Goal: Task Accomplishment & Management: Manage account settings

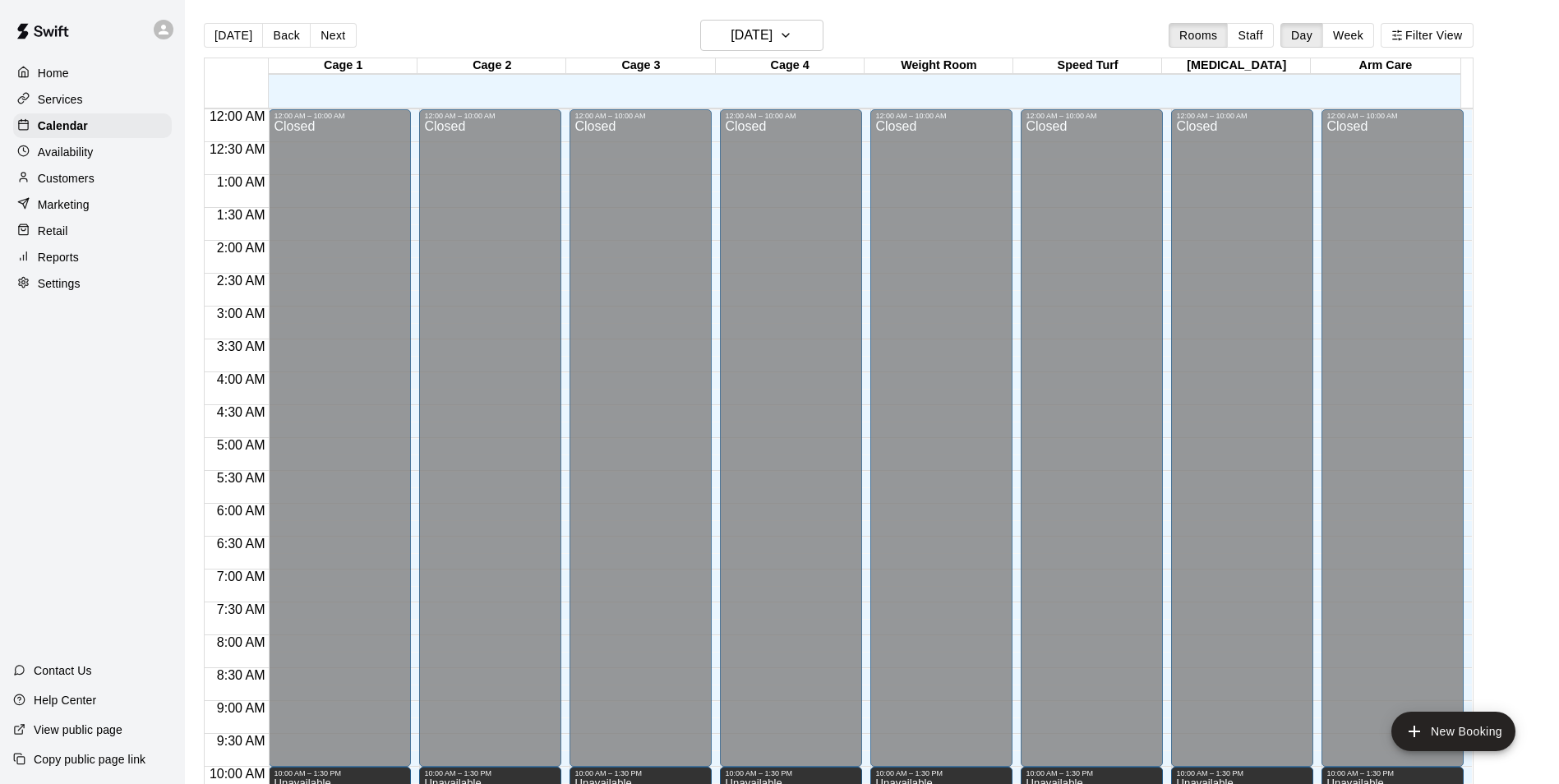
scroll to position [722, 0]
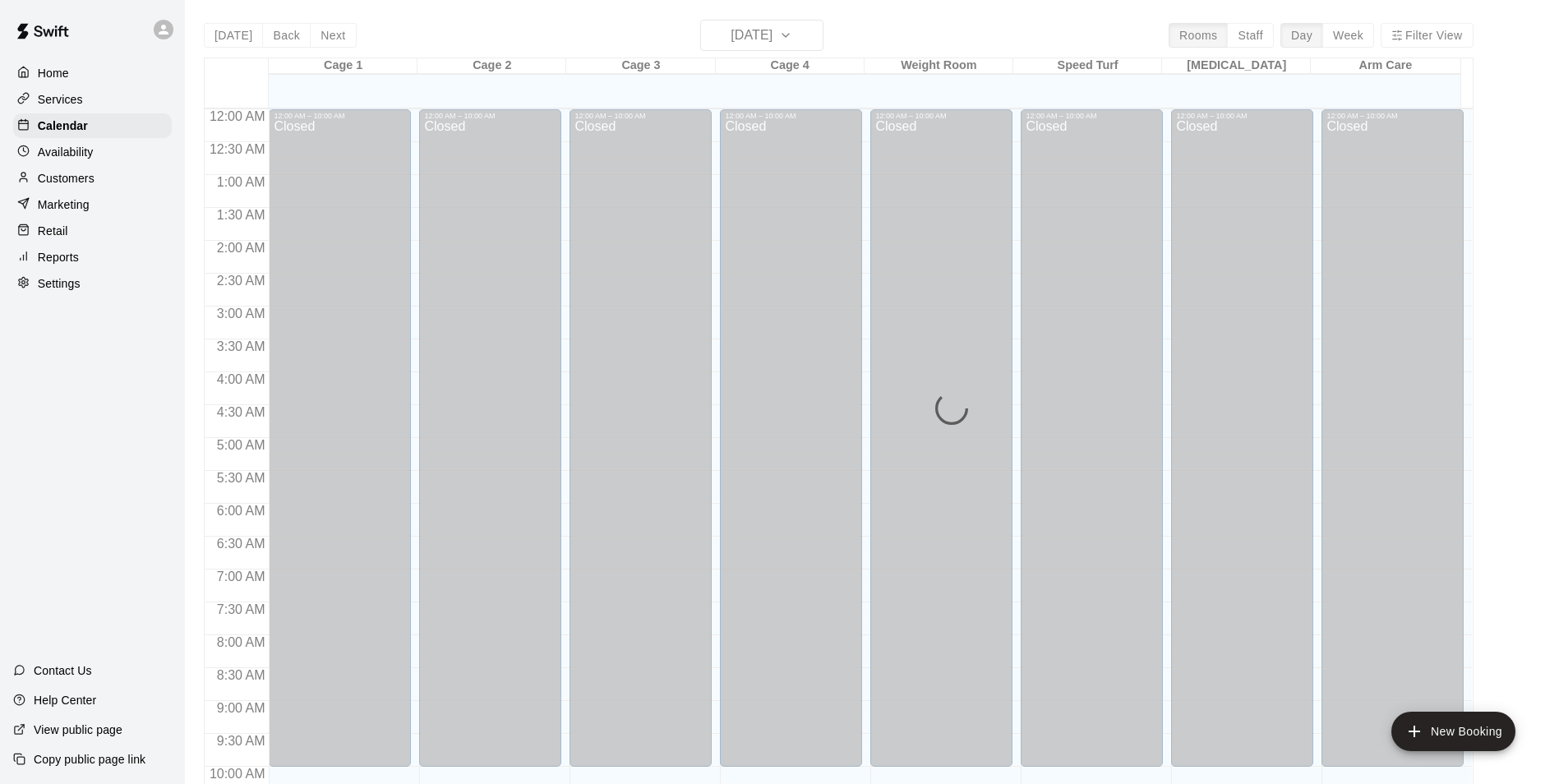
scroll to position [835, 0]
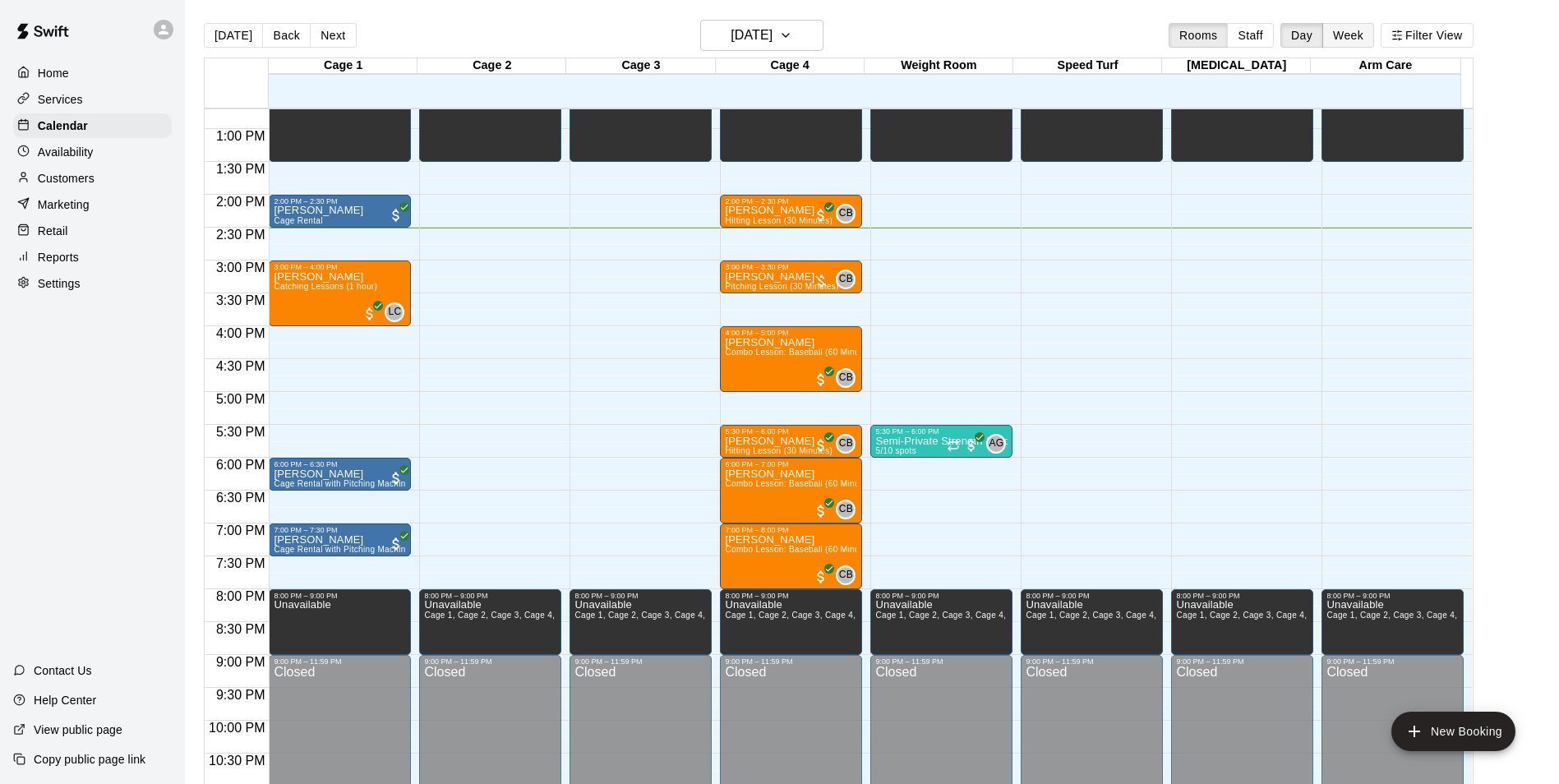
click at [1367, 40] on button "Week" at bounding box center [1348, 35] width 52 height 25
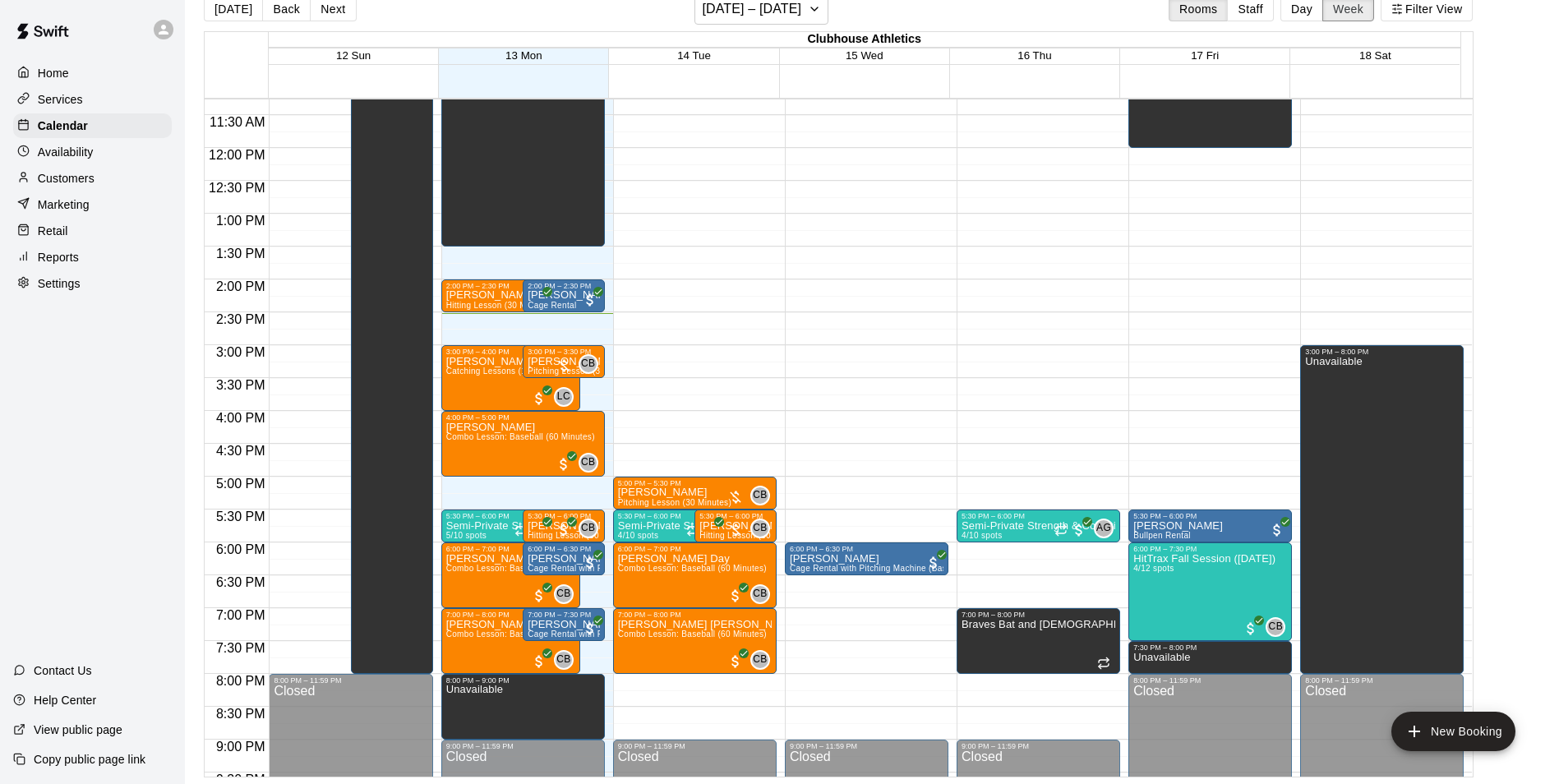
scroll to position [739, 0]
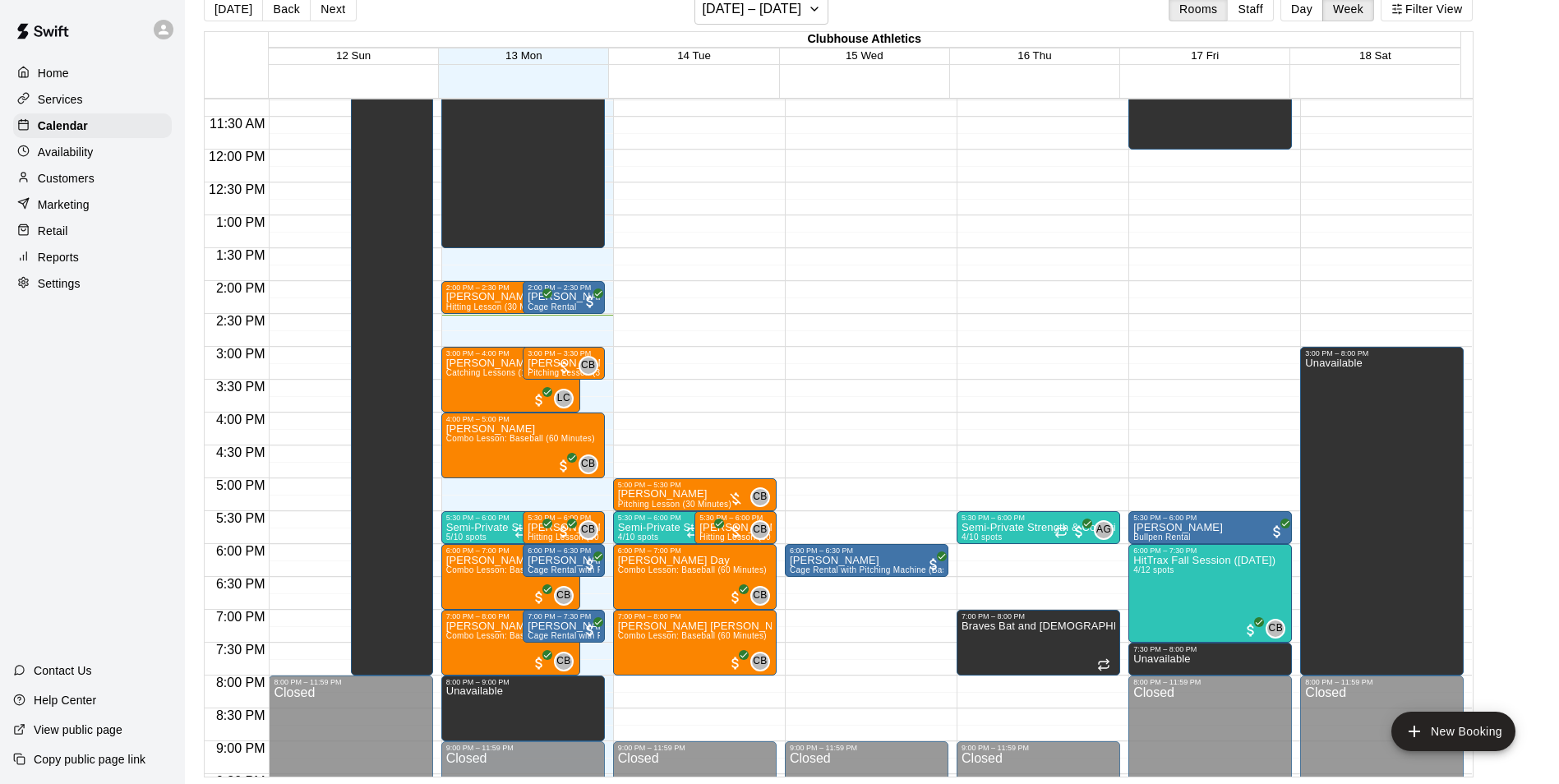
click at [74, 159] on p "Availability" at bounding box center [66, 152] width 56 height 16
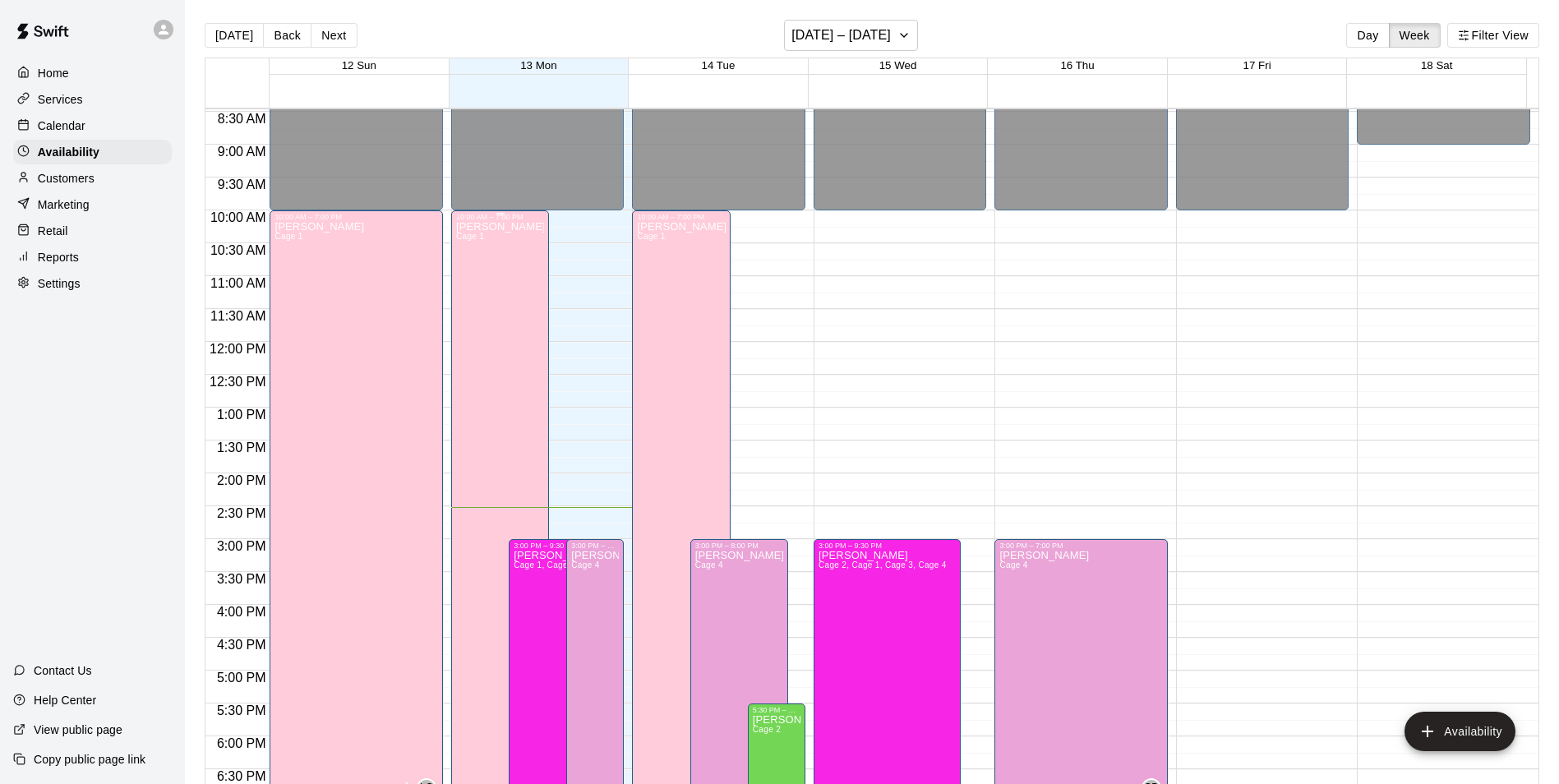
scroll to position [721, 0]
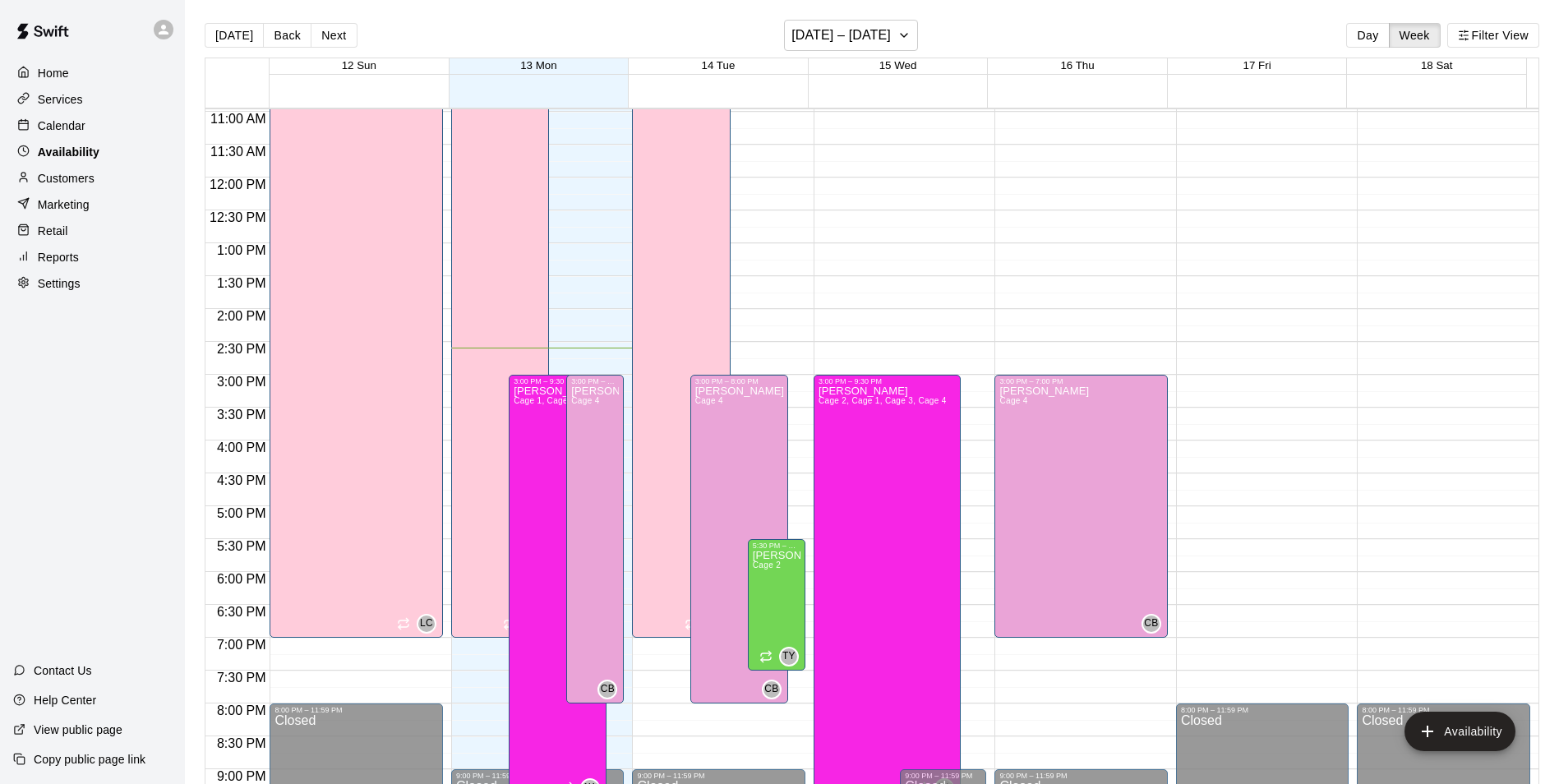
click at [71, 153] on p "Availability" at bounding box center [69, 152] width 62 height 16
click at [70, 134] on p "Calendar" at bounding box center [62, 126] width 48 height 16
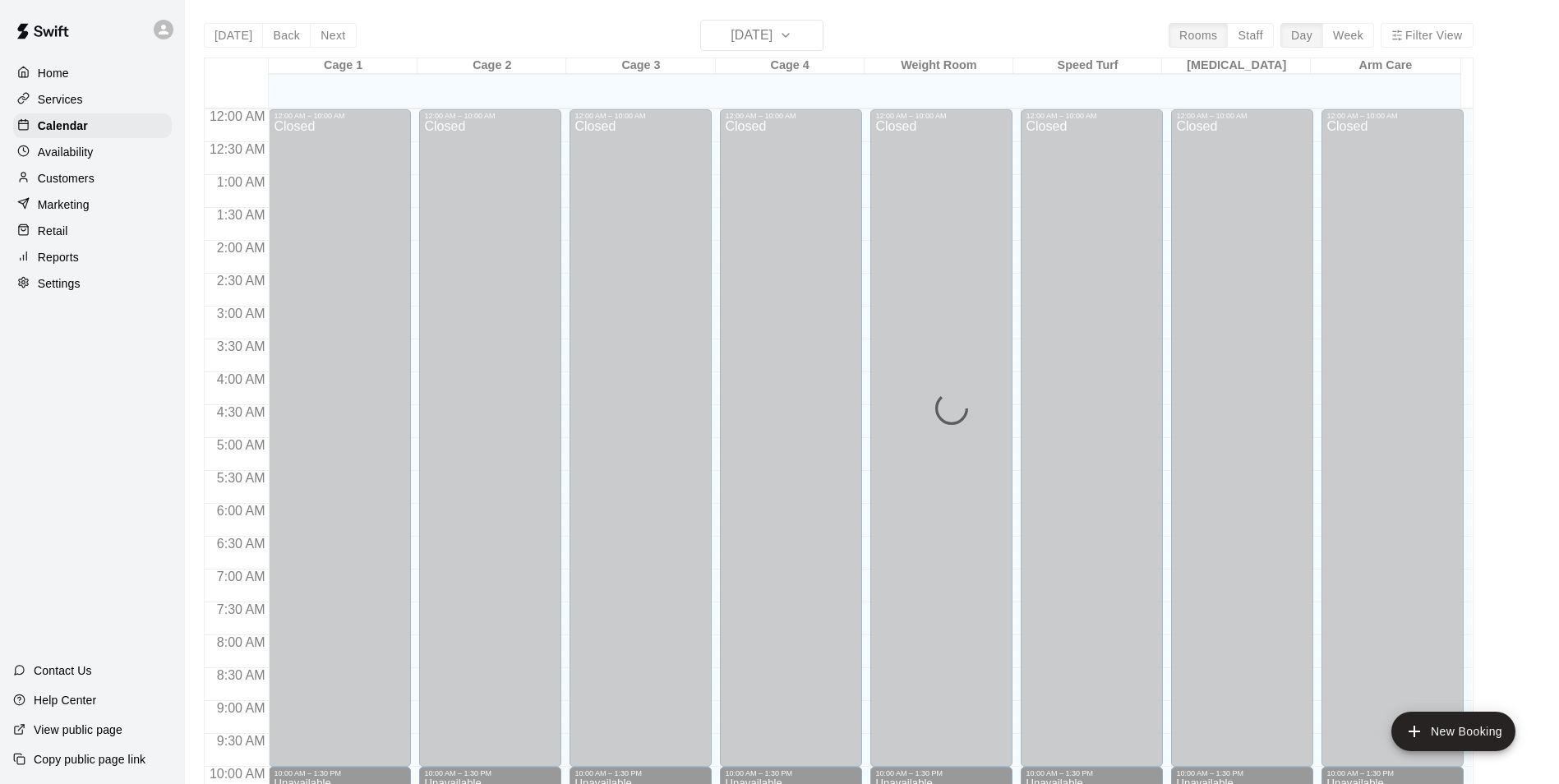
scroll to position [835, 0]
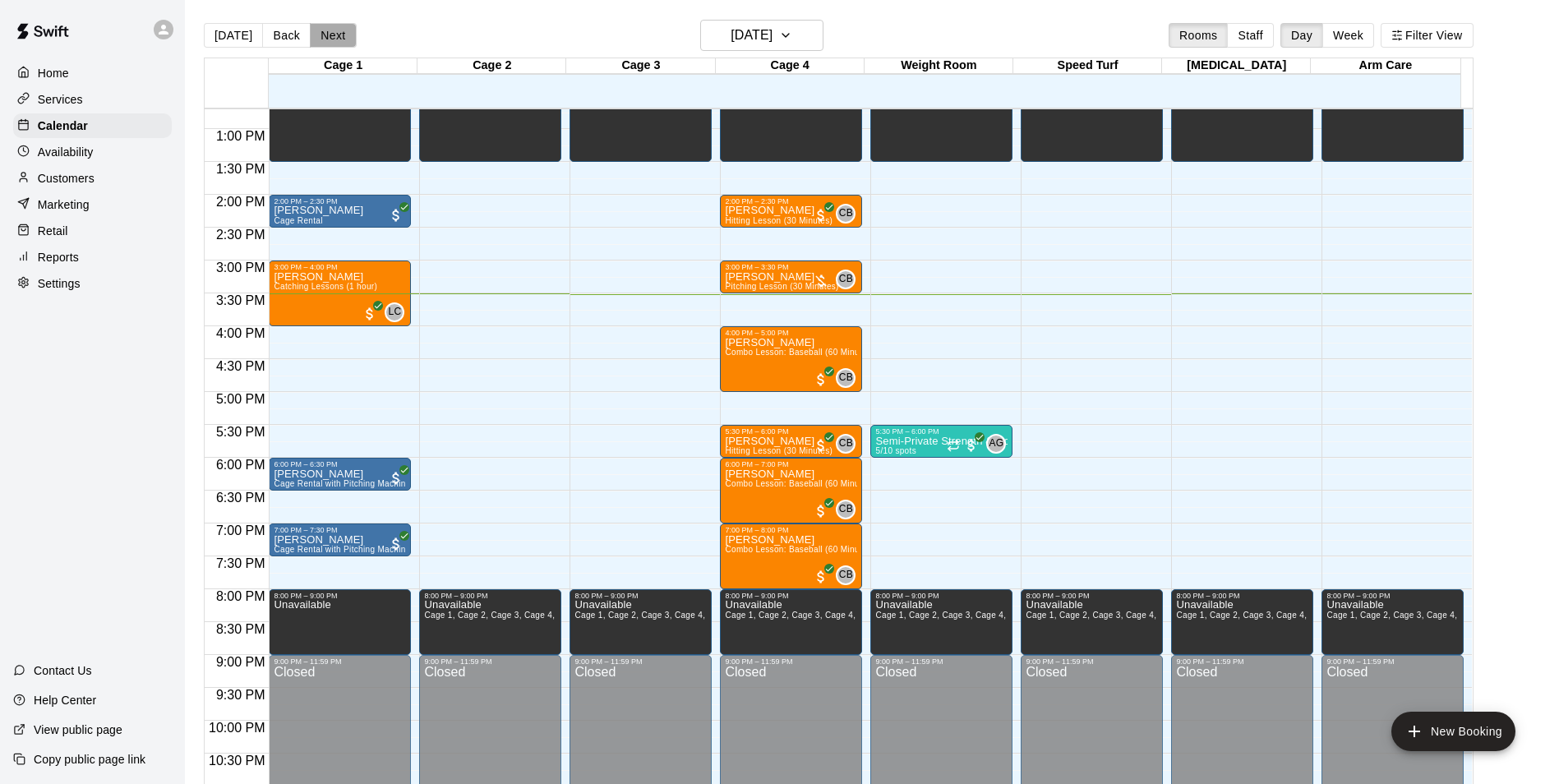
click at [333, 32] on button "Next" at bounding box center [333, 35] width 46 height 25
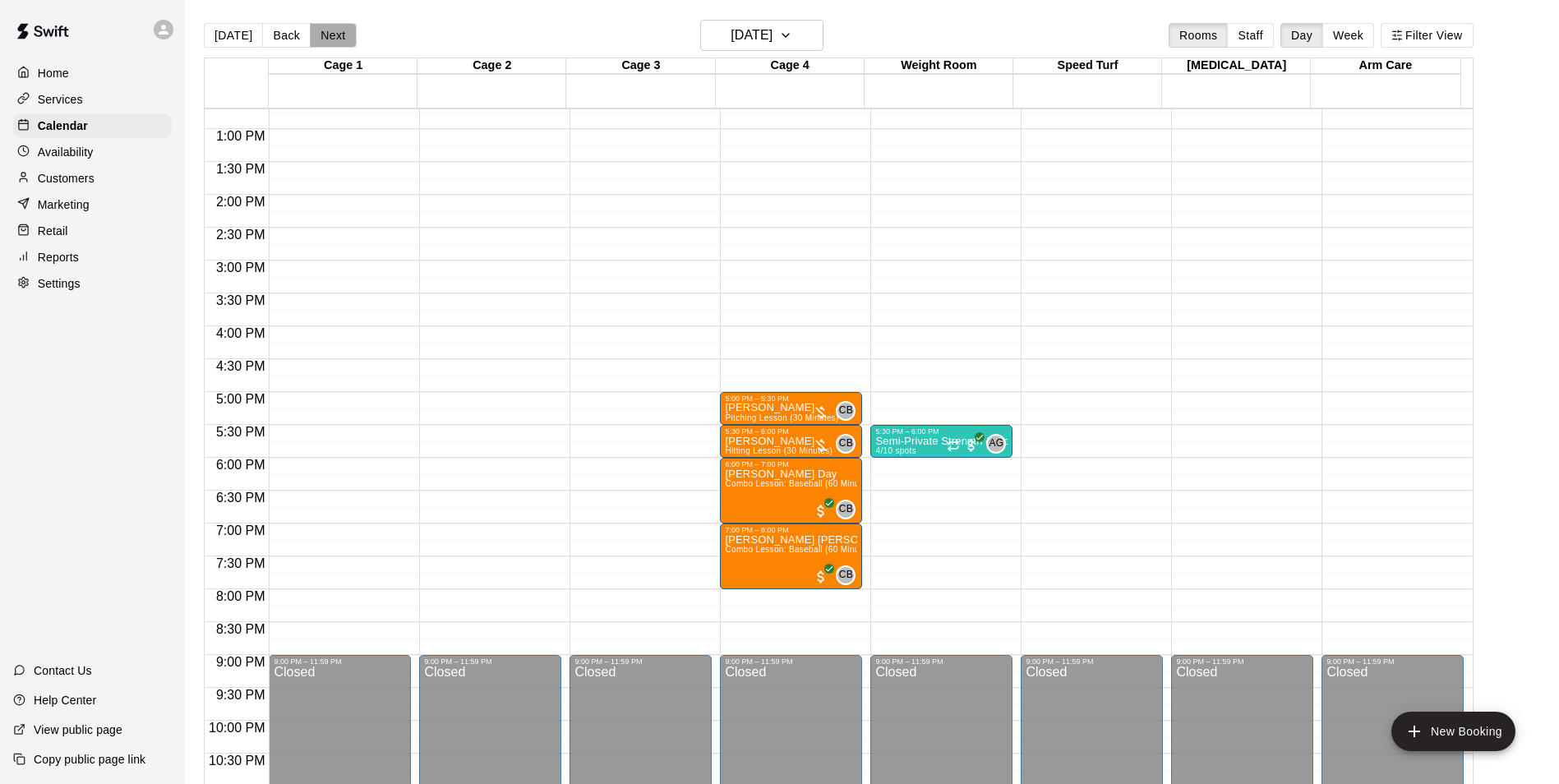
click at [345, 35] on button "Next" at bounding box center [333, 35] width 46 height 25
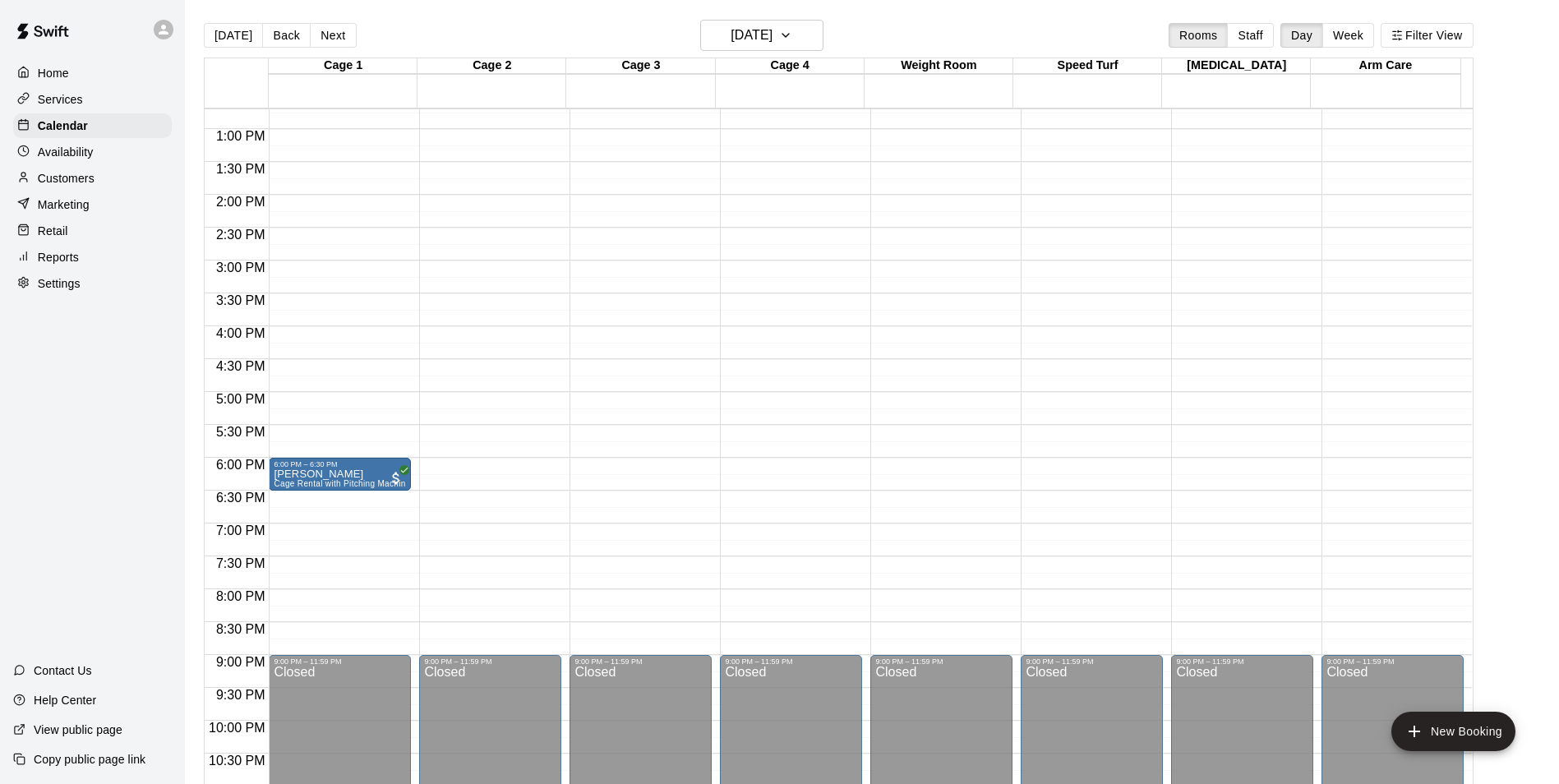
click at [336, 565] on div "12:00 AM – 10:00 AM Closed 6:00 PM – 6:30 PM [PERSON_NAME] Cage Rental with Pit…" at bounding box center [340, 63] width 142 height 1578
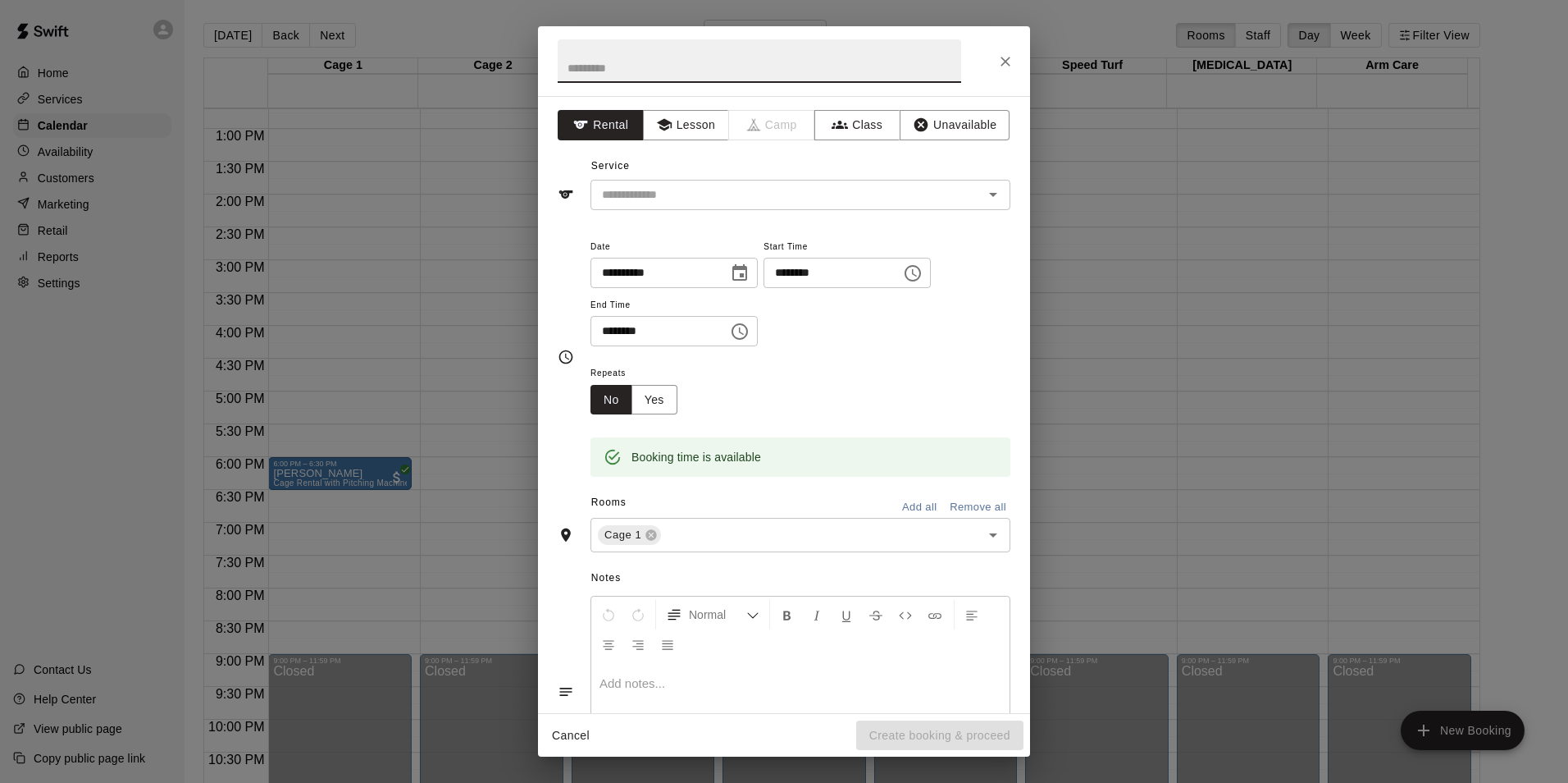
click at [770, 68] on input "text" at bounding box center [760, 61] width 403 height 44
click at [925, 131] on button "Unavailable" at bounding box center [954, 125] width 110 height 30
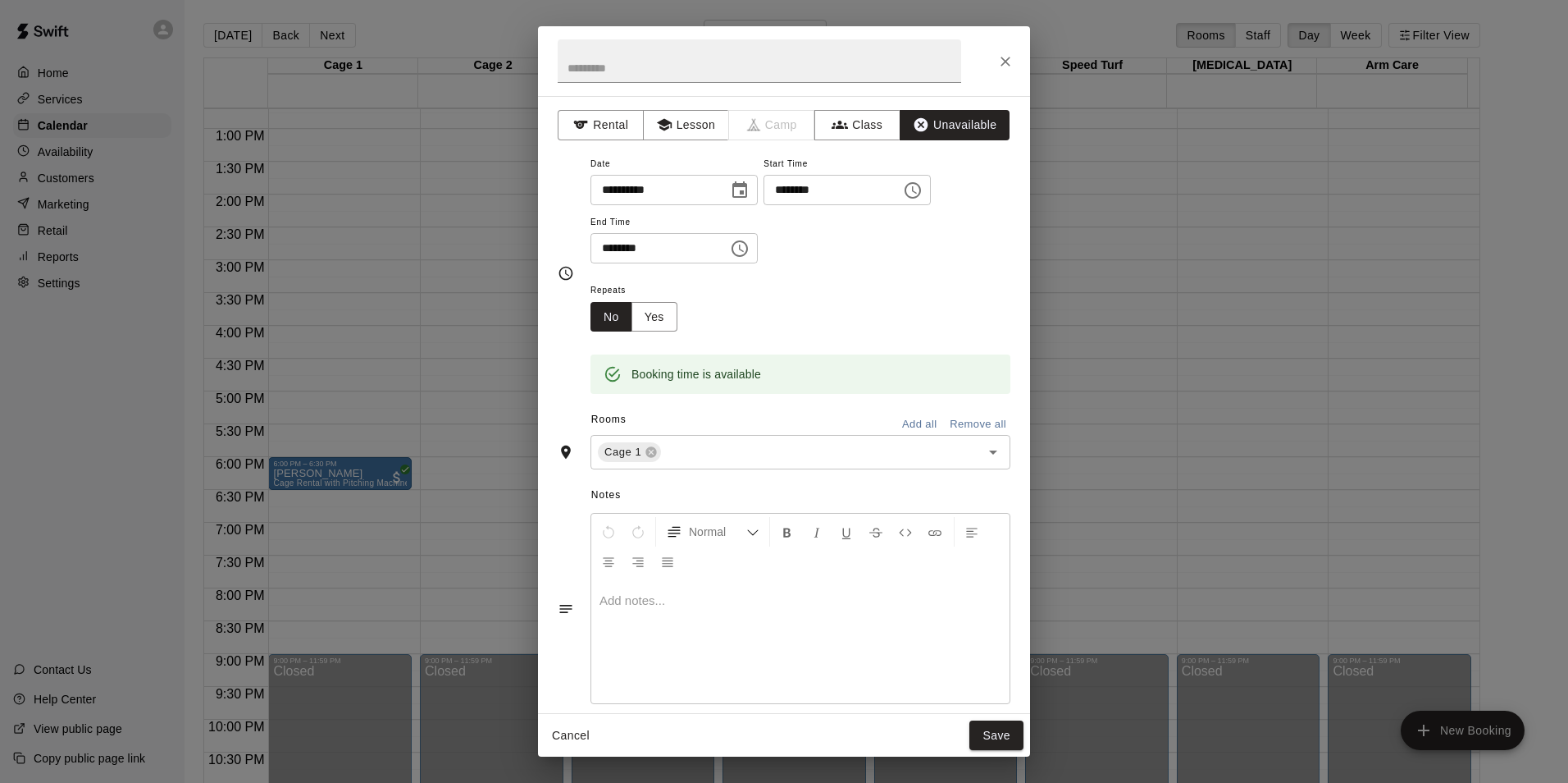
click at [606, 248] on input "********" at bounding box center [654, 248] width 127 height 30
type input "********"
click at [823, 311] on div "Repeats No Yes" at bounding box center [800, 306] width 420 height 52
click at [816, 463] on div "Cage 1 ​" at bounding box center [800, 452] width 420 height 35
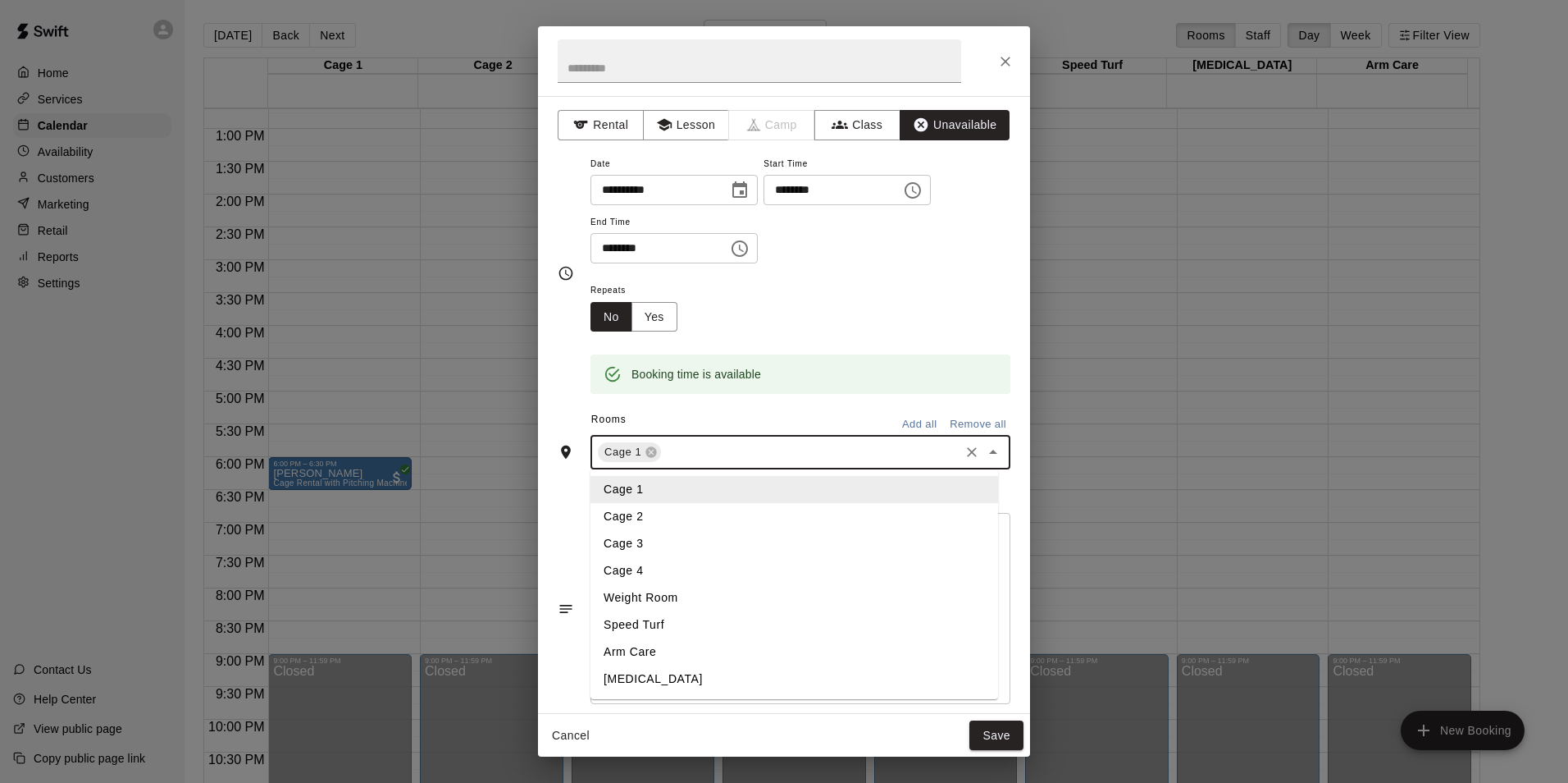
click at [694, 513] on li "Cage 2" at bounding box center [794, 516] width 407 height 27
click at [764, 449] on input "text" at bounding box center [844, 452] width 225 height 21
click at [716, 539] on li "Cage 3" at bounding box center [794, 543] width 407 height 27
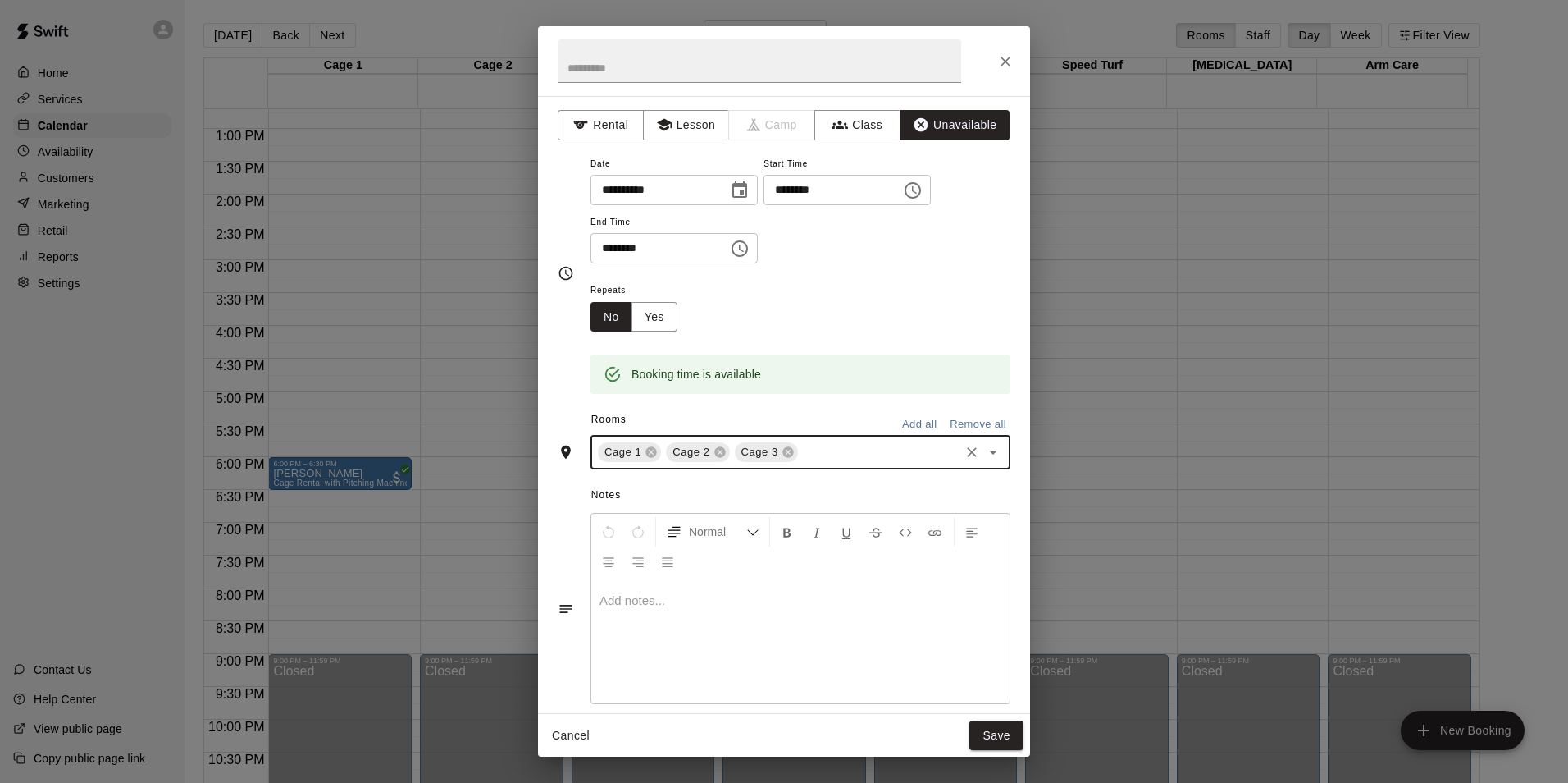
click at [816, 449] on input "text" at bounding box center [878, 452] width 157 height 21
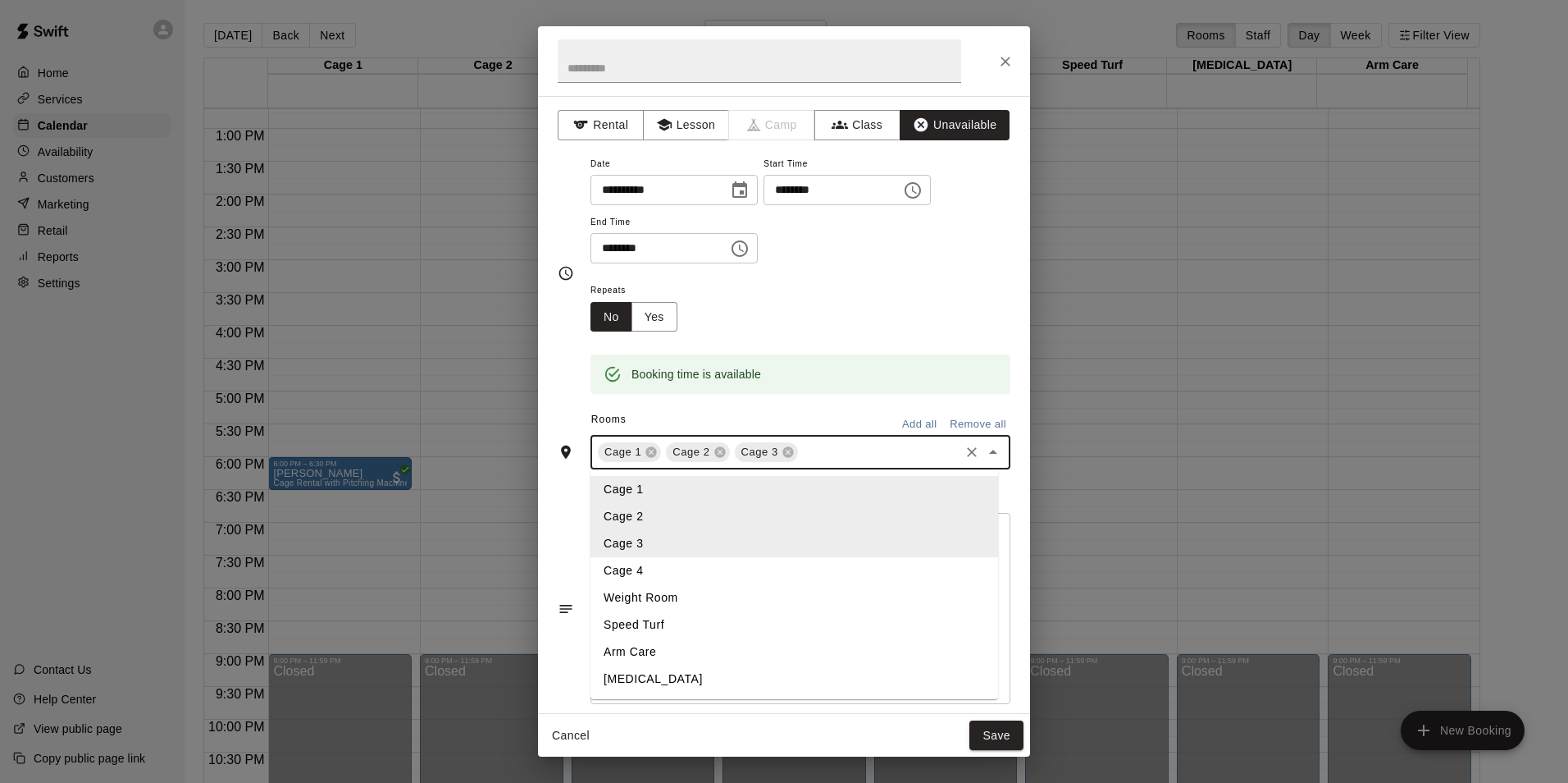
click at [674, 564] on li "Cage 4" at bounding box center [794, 570] width 407 height 27
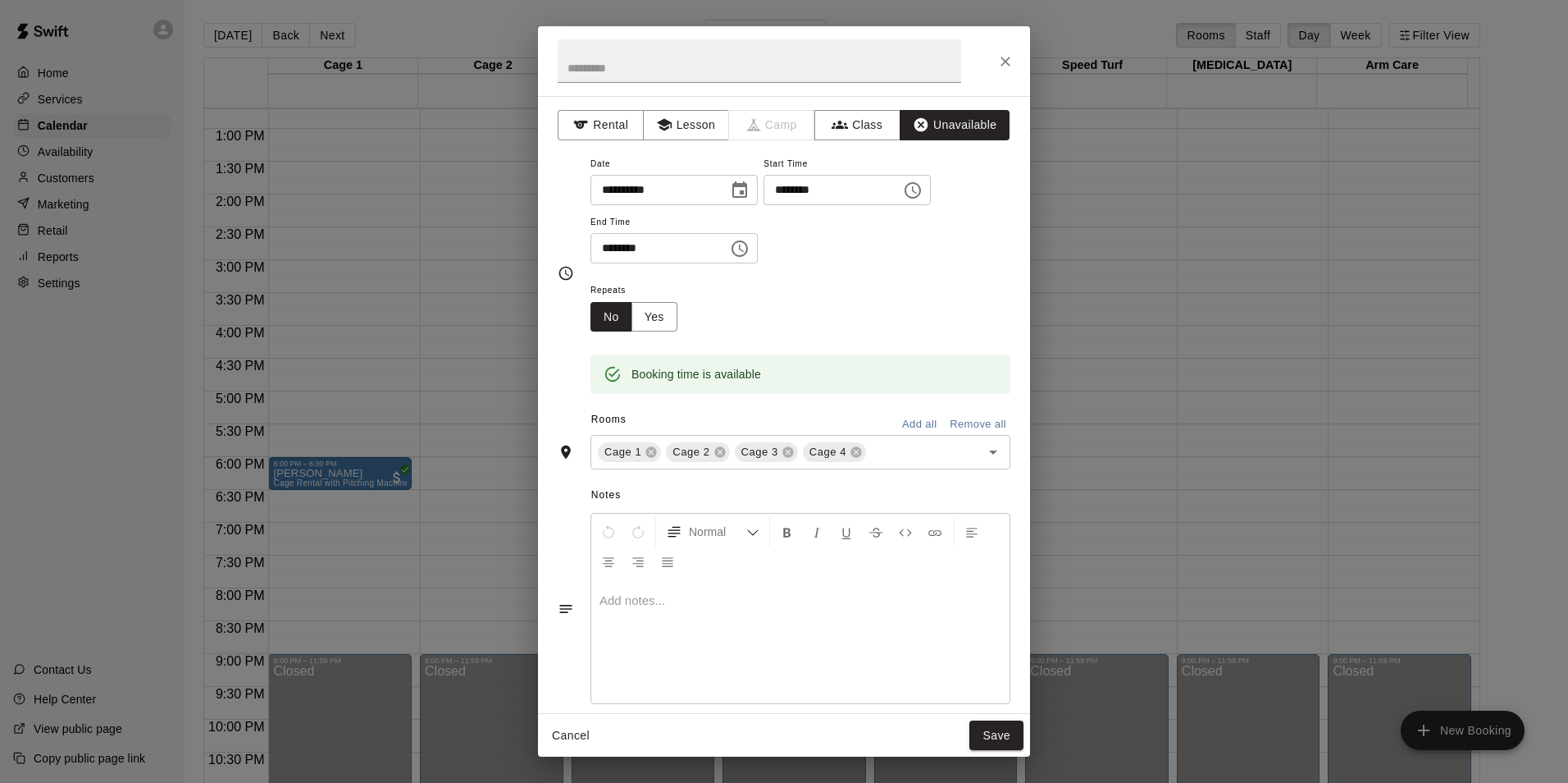
click at [899, 304] on div "Repeats No Yes" at bounding box center [800, 306] width 420 height 52
click at [994, 738] on button "Save" at bounding box center [996, 736] width 54 height 30
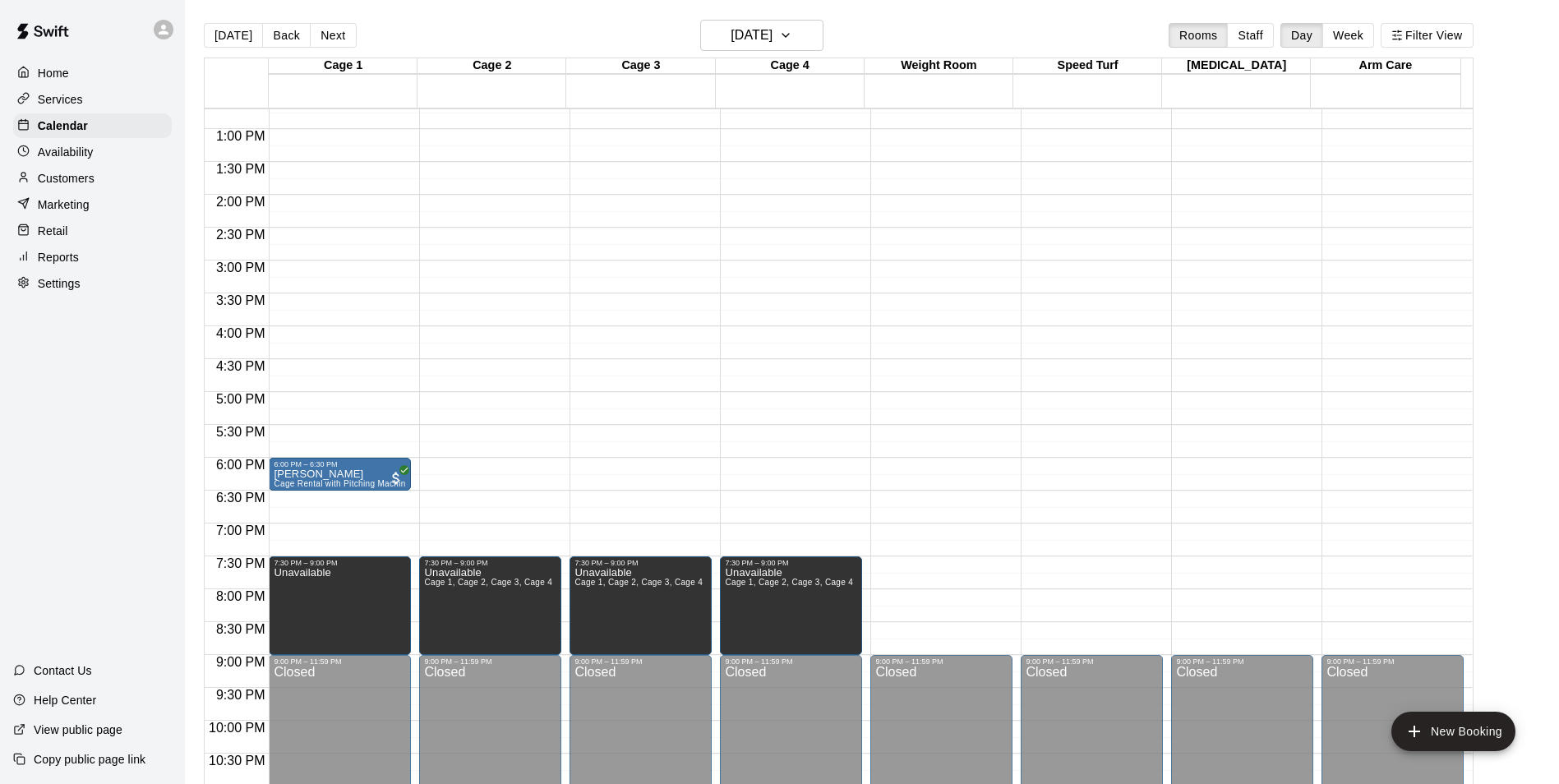
click at [63, 72] on p "Home" at bounding box center [53, 73] width 31 height 16
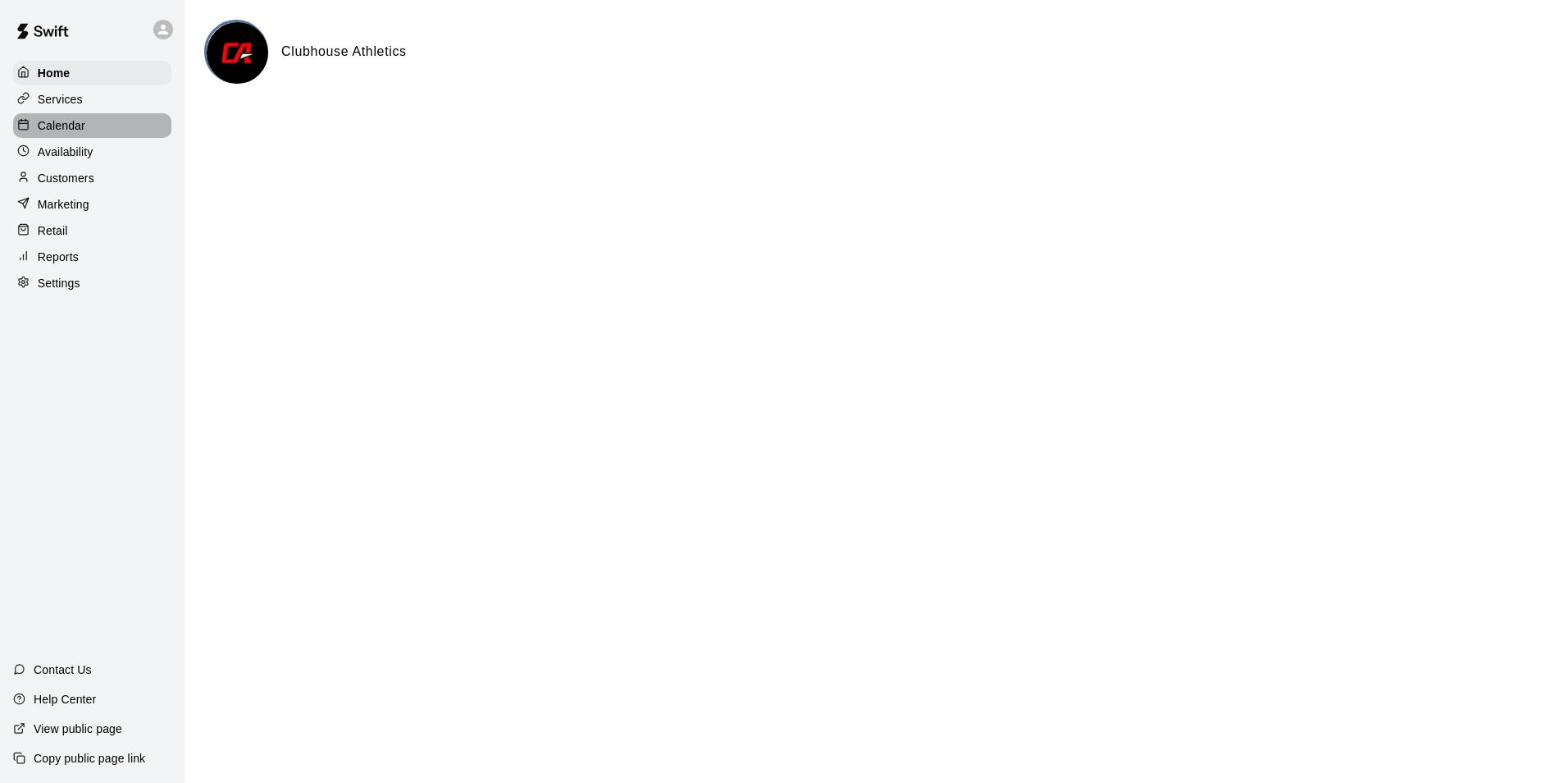
click at [69, 119] on p "Calendar" at bounding box center [62, 126] width 48 height 16
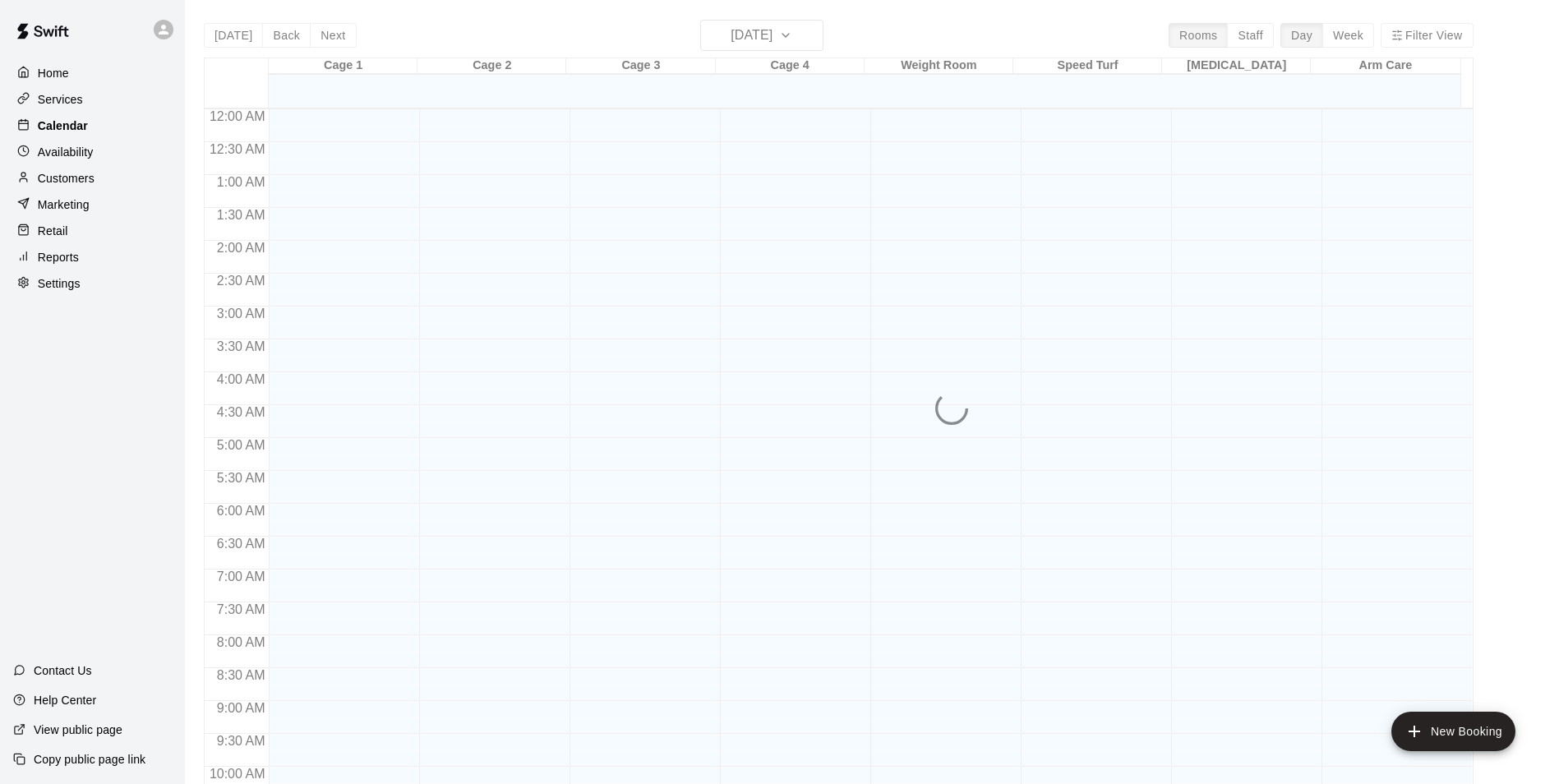
scroll to position [835, 0]
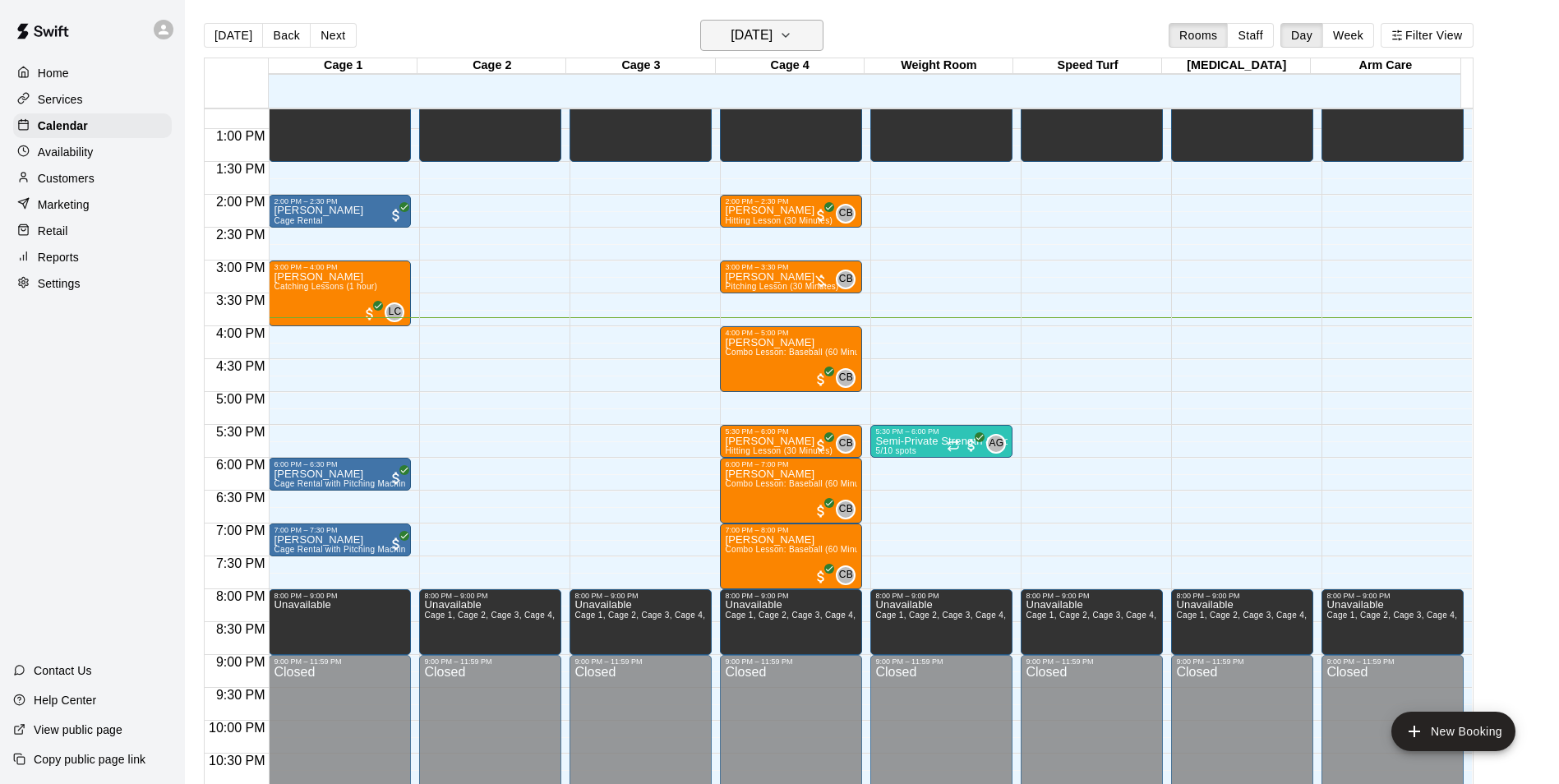
click at [792, 29] on icon "button" at bounding box center [785, 35] width 13 height 20
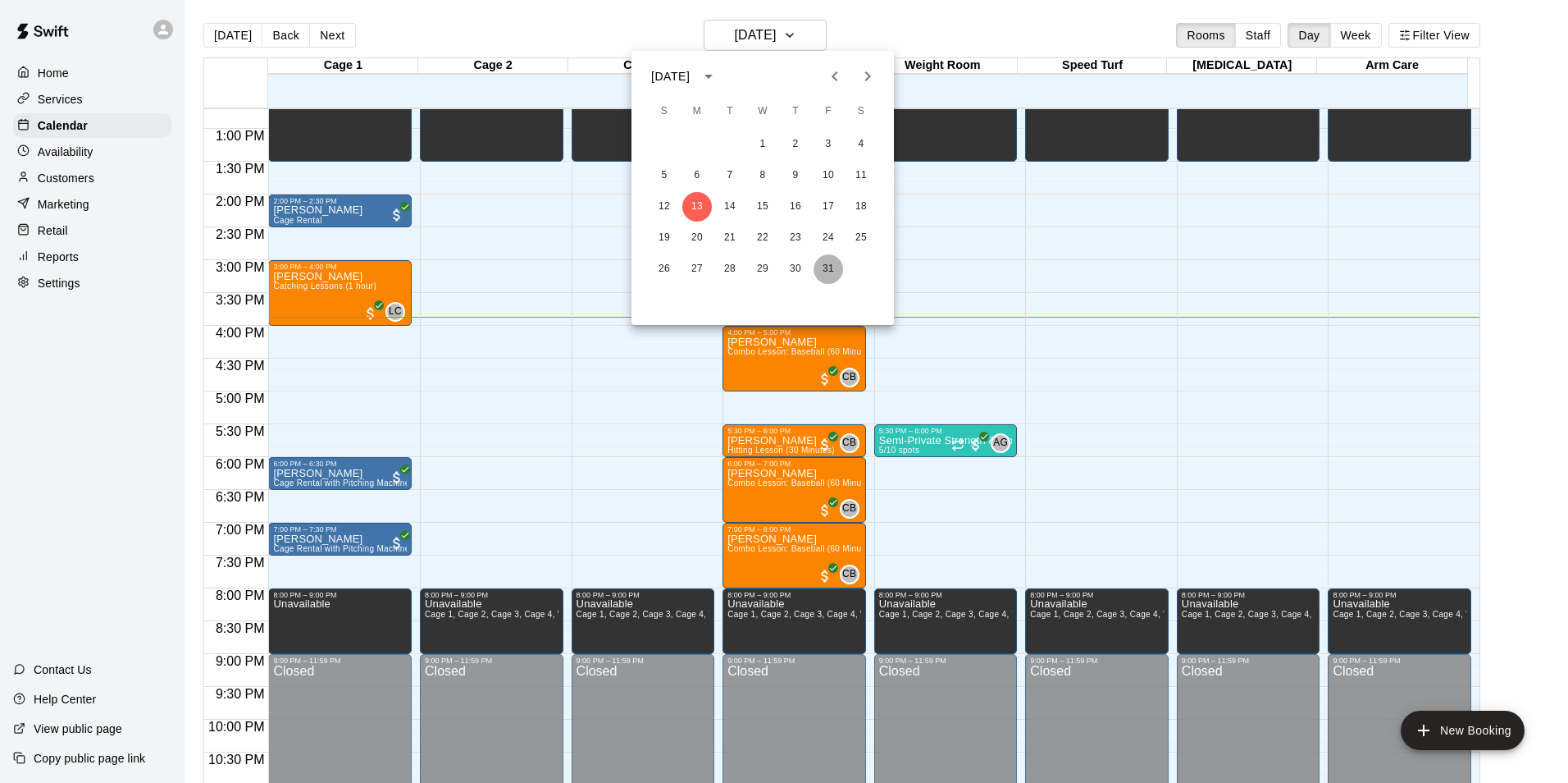
click at [829, 272] on button "31" at bounding box center [828, 270] width 30 height 30
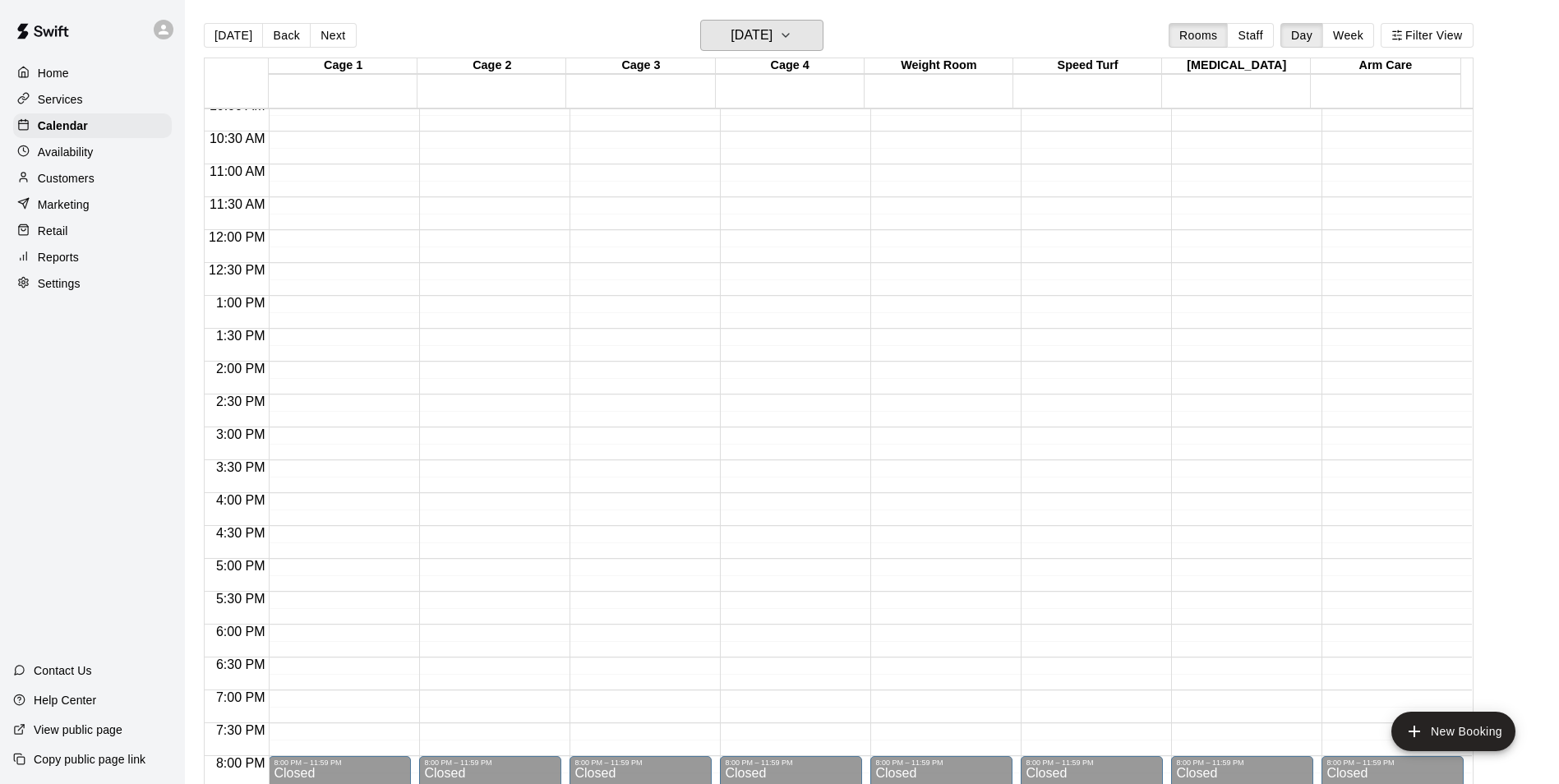
scroll to position [639, 0]
